Goal: Information Seeking & Learning: Learn about a topic

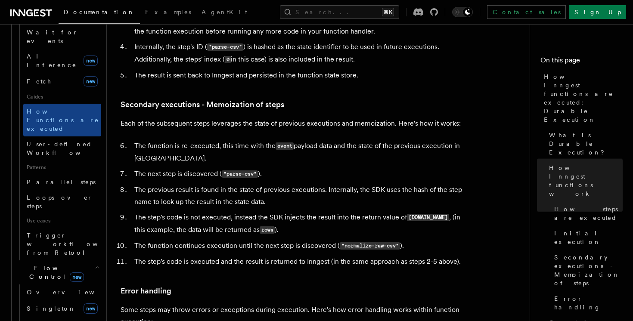
scroll to position [1213, 0]
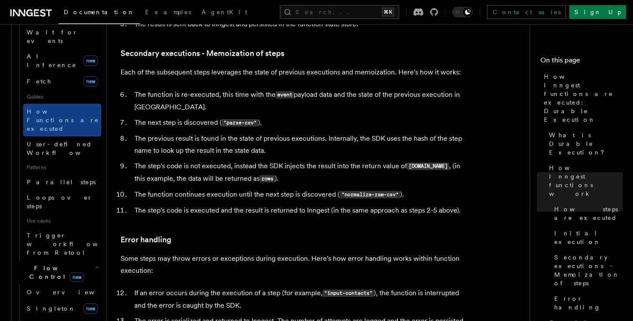
click at [318, 189] on li "The function continues execution until the next step is discovered ( "normalize…" at bounding box center [298, 195] width 333 height 12
click at [314, 160] on li "The step's code is not executed, instead the SDK injects the result into the re…" at bounding box center [298, 172] width 333 height 25
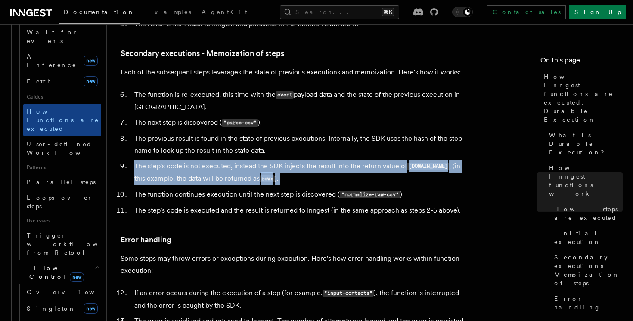
click at [314, 160] on li "The step's code is not executed, instead the SDK injects the result into the re…" at bounding box center [298, 172] width 333 height 25
click at [256, 160] on li "The step's code is not executed, instead the SDK injects the result into the re…" at bounding box center [298, 172] width 333 height 25
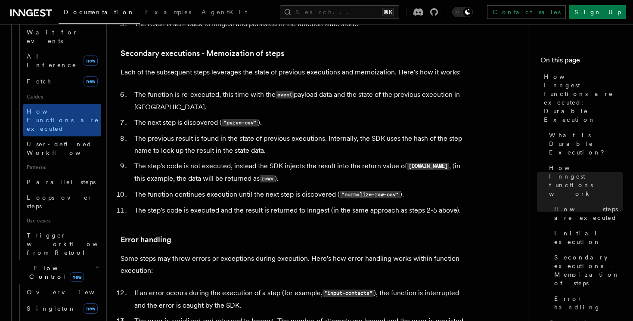
click at [256, 160] on li "The step's code is not executed, instead the SDK injects the result into the re…" at bounding box center [298, 172] width 333 height 25
click at [261, 89] on li "The function is re-executed, this time with the event payload data and the stat…" at bounding box center [298, 101] width 333 height 25
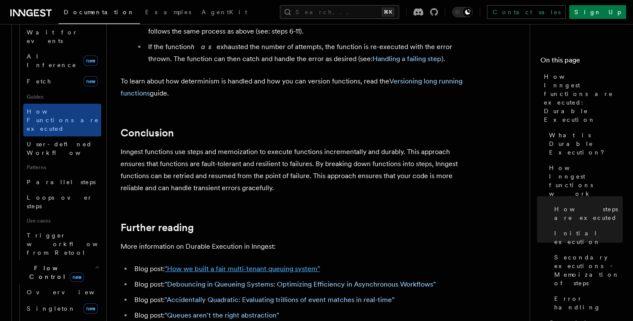
scroll to position [1629, 0]
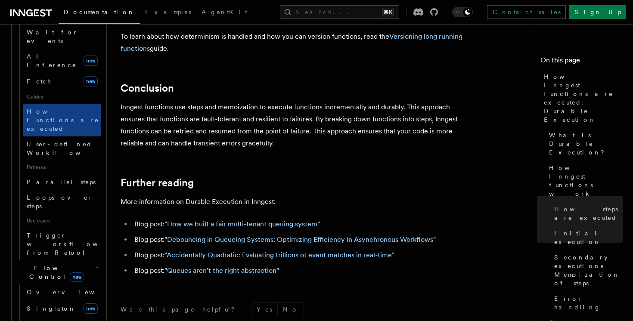
click at [258, 266] on link ""Queues aren't the right abstraction"" at bounding box center [221, 270] width 114 height 8
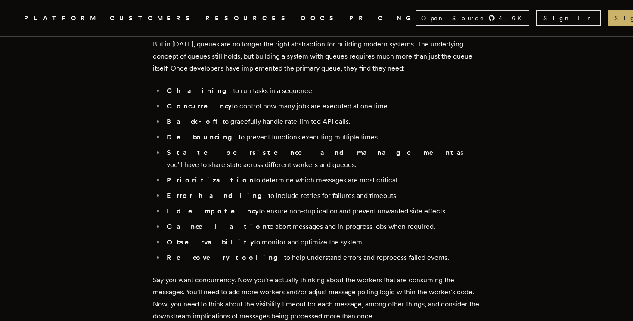
scroll to position [954, 0]
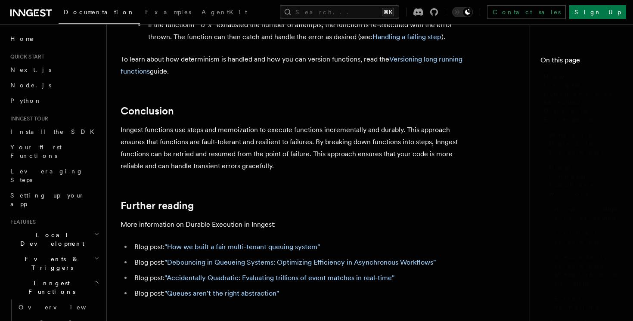
scroll to position [1629, 0]
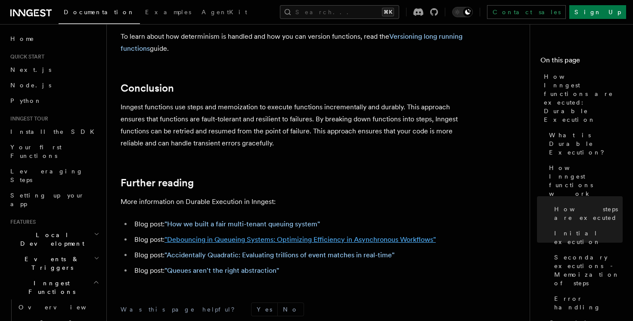
click at [363, 235] on link ""Debouncing in Queueing Systems: Optimizing Efficiency in Asynchronous Workflow…" at bounding box center [299, 239] width 271 height 8
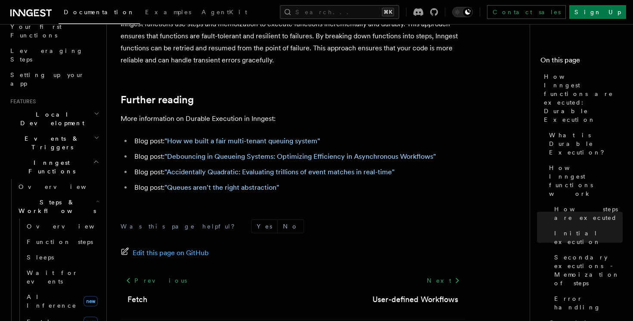
scroll to position [147, 0]
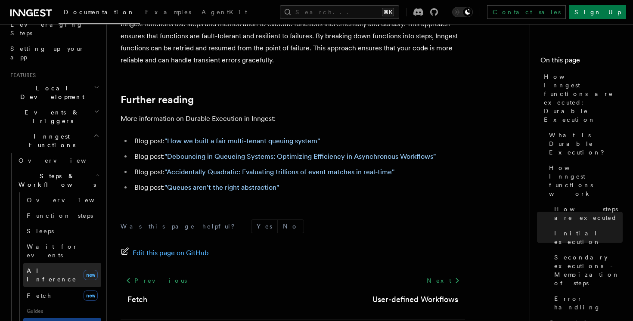
click at [66, 263] on link "AI Inference new" at bounding box center [62, 275] width 78 height 24
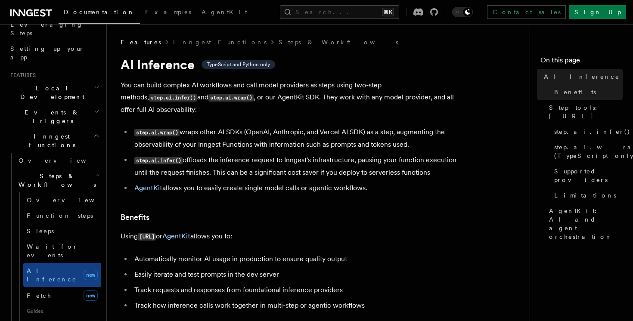
click at [242, 130] on li "step.ai.wrap() wraps other AI SDKs (OpenAI, Anthropic, and Vercel AI SDK) as a …" at bounding box center [298, 138] width 333 height 25
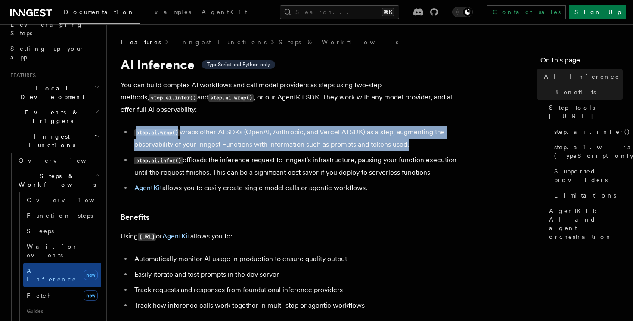
click at [262, 126] on li "step.ai.wrap() wraps other AI SDKs (OpenAI, Anthropic, and Vercel AI SDK) as a …" at bounding box center [298, 138] width 333 height 25
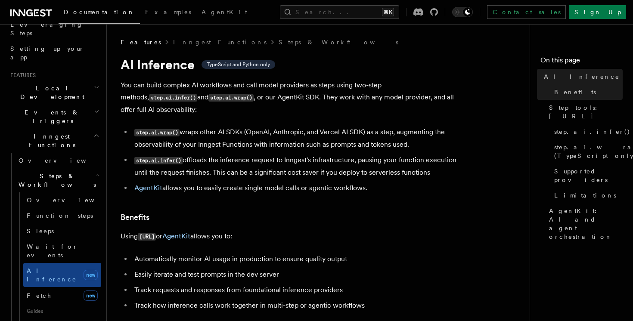
click at [262, 126] on li "step.ai.wrap() wraps other AI SDKs (OpenAI, Anthropic, and Vercel AI SDK) as a …" at bounding box center [298, 138] width 333 height 25
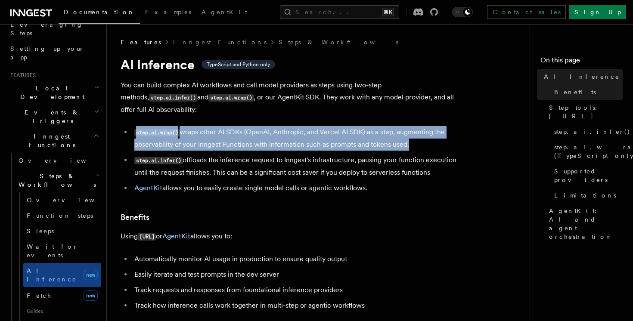
click at [262, 126] on li "step.ai.wrap() wraps other AI SDKs (OpenAI, Anthropic, and Vercel AI SDK) as a …" at bounding box center [298, 138] width 333 height 25
click at [283, 126] on li "step.ai.wrap() wraps other AI SDKs (OpenAI, Anthropic, and Vercel AI SDK) as a …" at bounding box center [298, 138] width 333 height 25
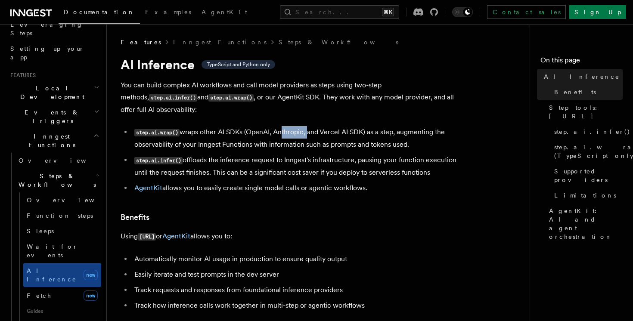
click at [283, 126] on li "step.ai.wrap() wraps other AI SDKs (OpenAI, Anthropic, and Vercel AI SDK) as a …" at bounding box center [298, 138] width 333 height 25
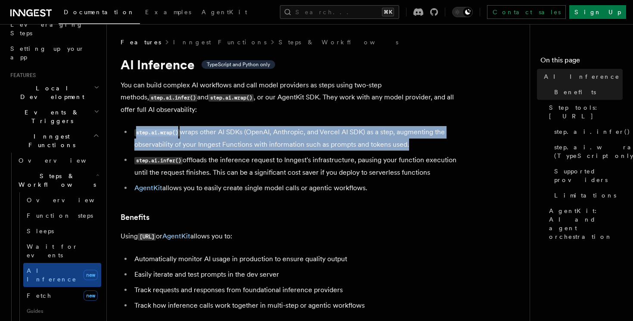
click at [302, 126] on li "step.ai.wrap() wraps other AI SDKs (OpenAI, Anthropic, and Vercel AI SDK) as a …" at bounding box center [298, 138] width 333 height 25
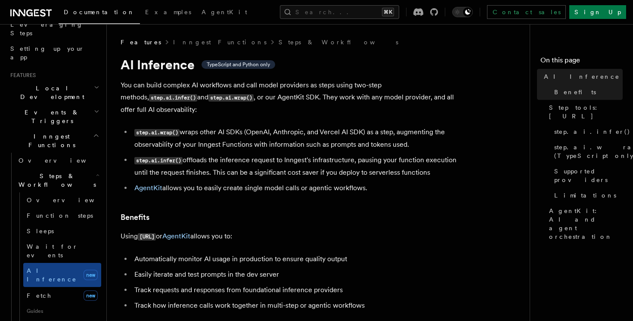
click at [302, 126] on li "step.ai.wrap() wraps other AI SDKs (OpenAI, Anthropic, and Vercel AI SDK) as a …" at bounding box center [298, 138] width 333 height 25
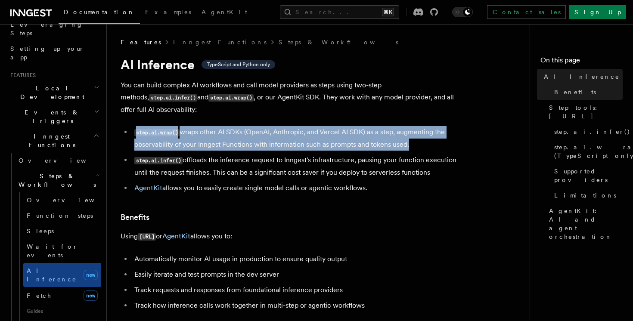
click at [318, 126] on li "step.ai.wrap() wraps other AI SDKs (OpenAI, Anthropic, and Vercel AI SDK) as a …" at bounding box center [298, 138] width 333 height 25
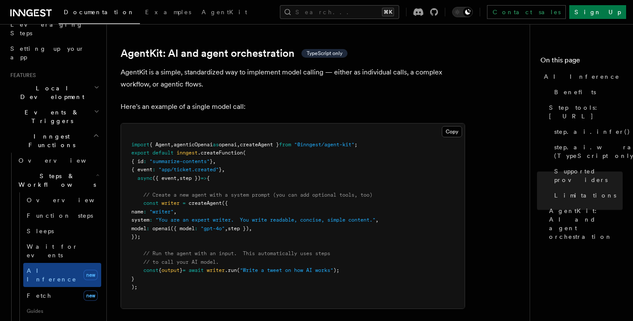
scroll to position [2586, 0]
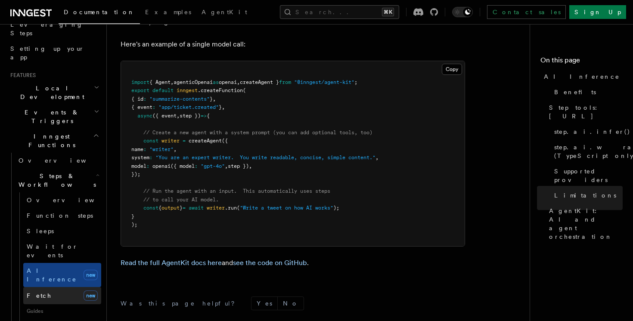
click at [49, 287] on link "Fetch new" at bounding box center [62, 295] width 78 height 17
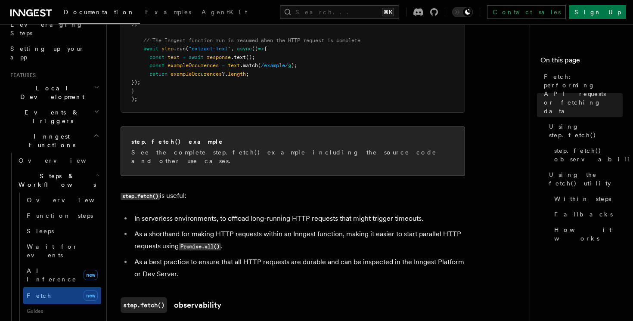
scroll to position [528, 0]
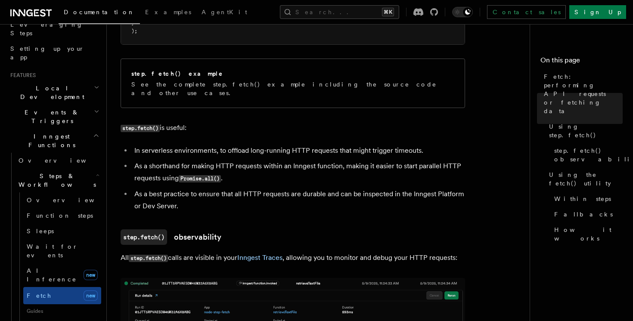
click at [334, 170] on li "As a shorthand for making HTTP requests within an Inngest function, making it e…" at bounding box center [298, 172] width 333 height 25
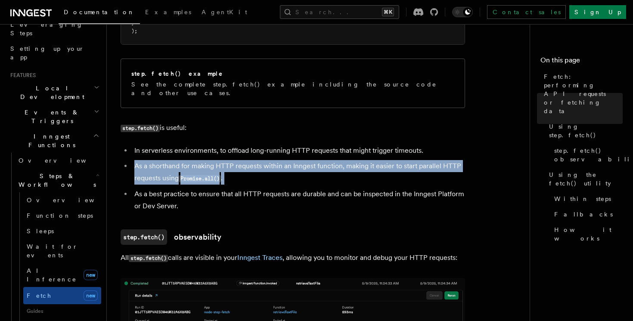
click at [347, 169] on li "As a shorthand for making HTTP requests within an Inngest function, making it e…" at bounding box center [298, 172] width 333 height 25
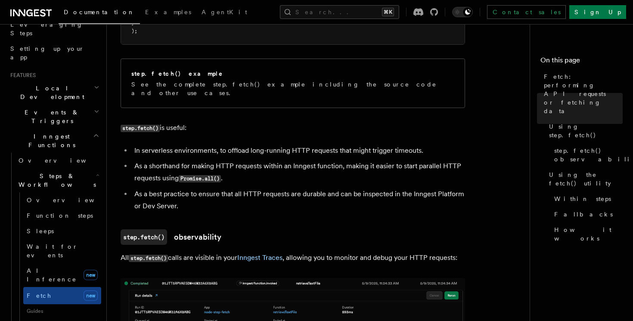
click at [347, 169] on li "As a shorthand for making HTTP requests within an Inngest function, making it e…" at bounding box center [298, 172] width 333 height 25
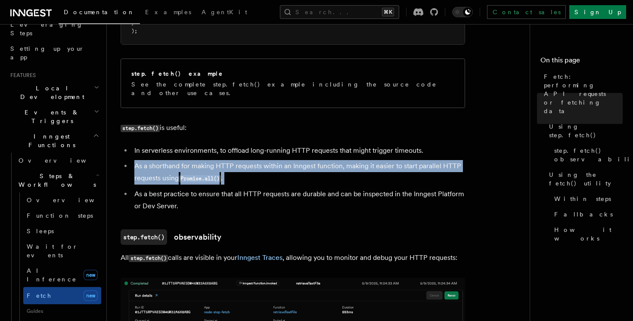
click at [361, 168] on li "As a shorthand for making HTTP requests within an Inngest function, making it e…" at bounding box center [298, 172] width 333 height 25
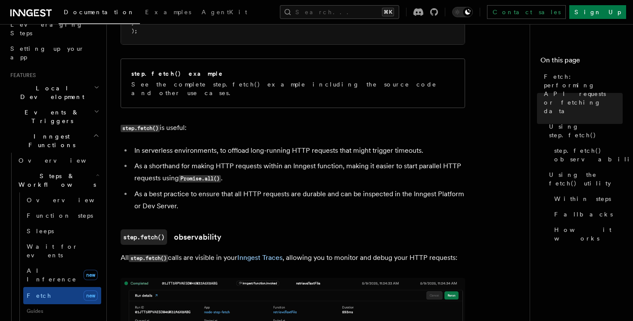
click at [361, 168] on li "As a shorthand for making HTTP requests within an Inngest function, making it e…" at bounding box center [298, 172] width 333 height 25
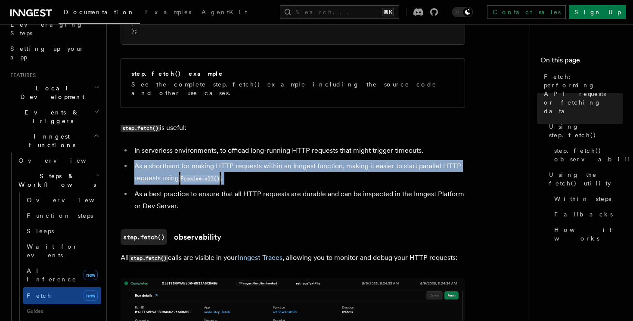
click at [370, 167] on li "As a shorthand for making HTTP requests within an Inngest function, making it e…" at bounding box center [298, 172] width 333 height 25
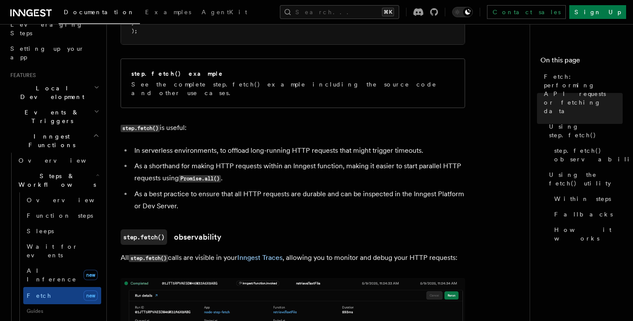
click at [370, 167] on li "As a shorthand for making HTTP requests within an Inngest function, making it e…" at bounding box center [298, 172] width 333 height 25
click at [383, 170] on li "As a shorthand for making HTTP requests within an Inngest function, making it e…" at bounding box center [298, 172] width 333 height 25
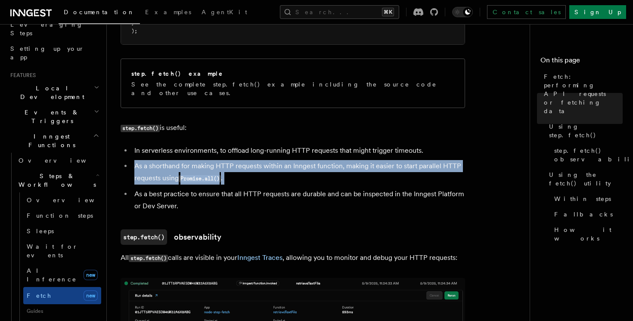
click at [395, 170] on li "As a shorthand for making HTTP requests within an Inngest function, making it e…" at bounding box center [298, 172] width 333 height 25
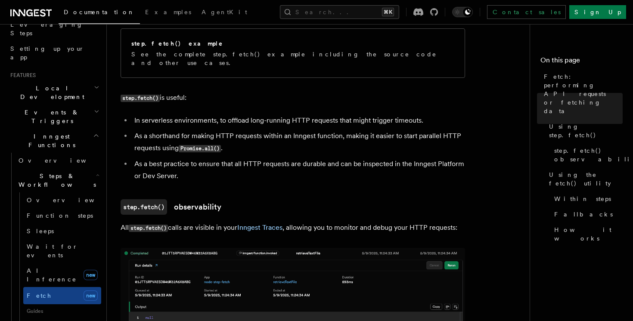
scroll to position [621, 0]
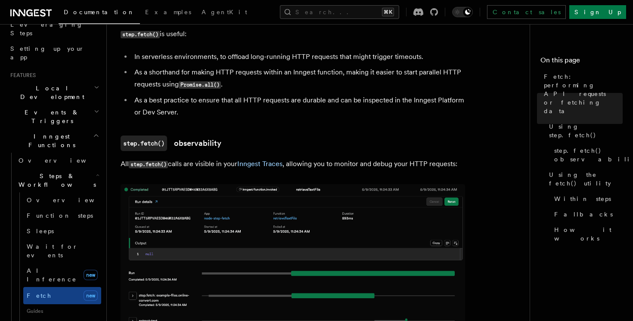
click at [392, 136] on h3 "step.fetch() observability" at bounding box center [293, 143] width 344 height 15
click at [402, 136] on h3 "step.fetch() observability" at bounding box center [293, 143] width 344 height 15
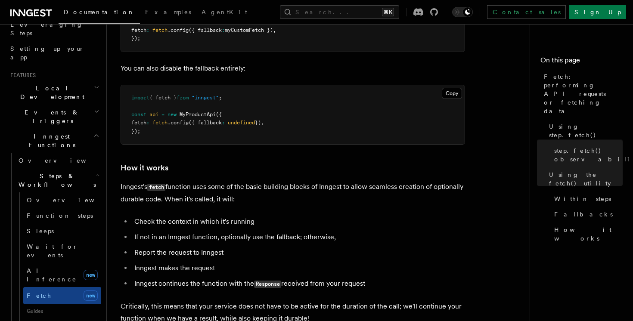
scroll to position [1938, 0]
